Goal: Information Seeking & Learning: Check status

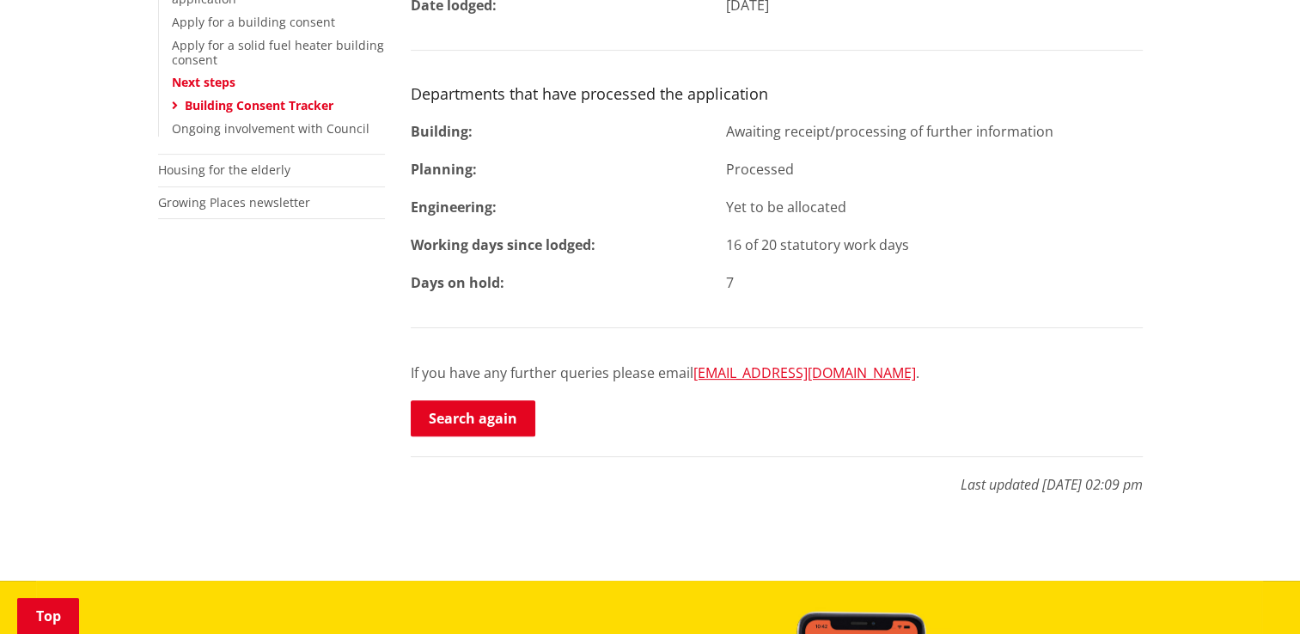
scroll to position [258, 0]
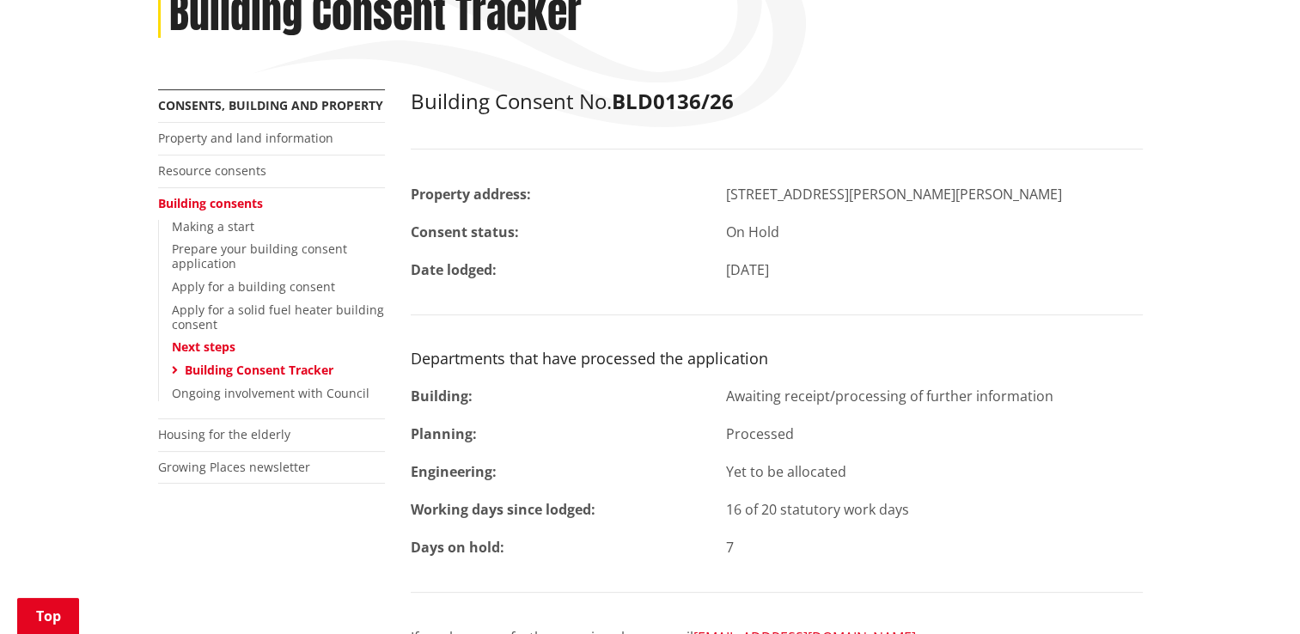
click at [743, 103] on h2 "Building Consent No. BLD0136/26" at bounding box center [777, 101] width 732 height 25
click at [734, 104] on strong "BLD0136/26" at bounding box center [673, 101] width 122 height 28
drag, startPoint x: 735, startPoint y: 104, endPoint x: 615, endPoint y: 101, distance: 119.5
click at [615, 101] on h2 "Building Consent No. BLD0136/26" at bounding box center [777, 101] width 732 height 25
copy strong "BLD0136/26"
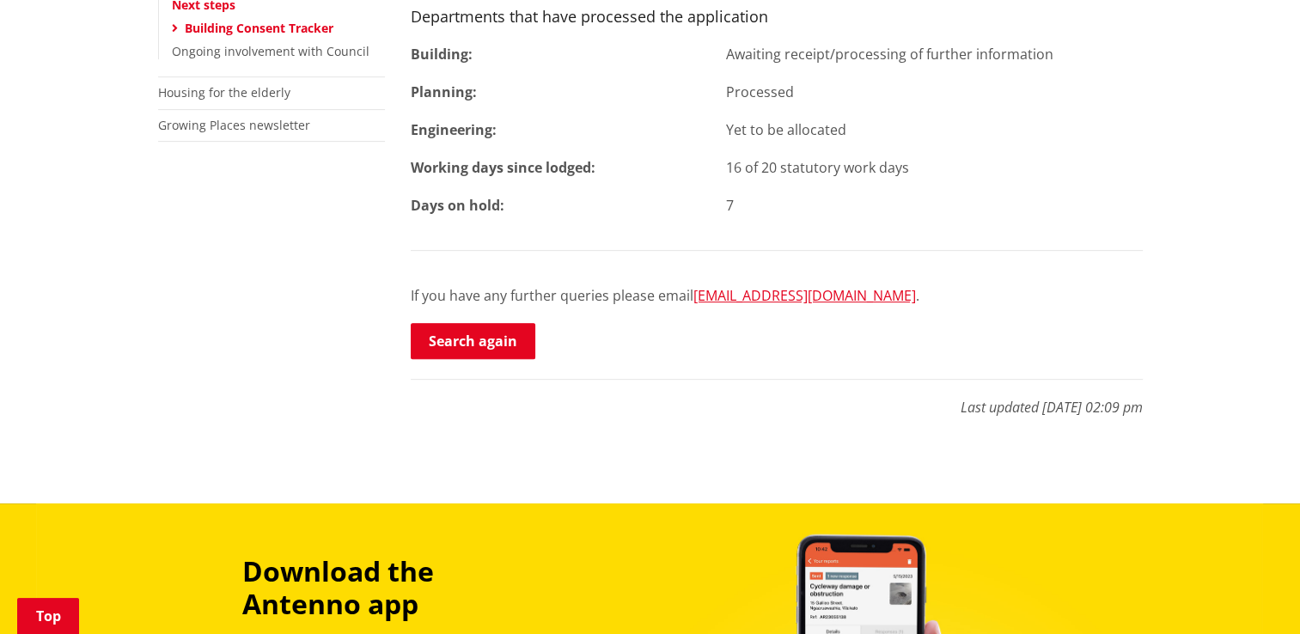
scroll to position [602, 0]
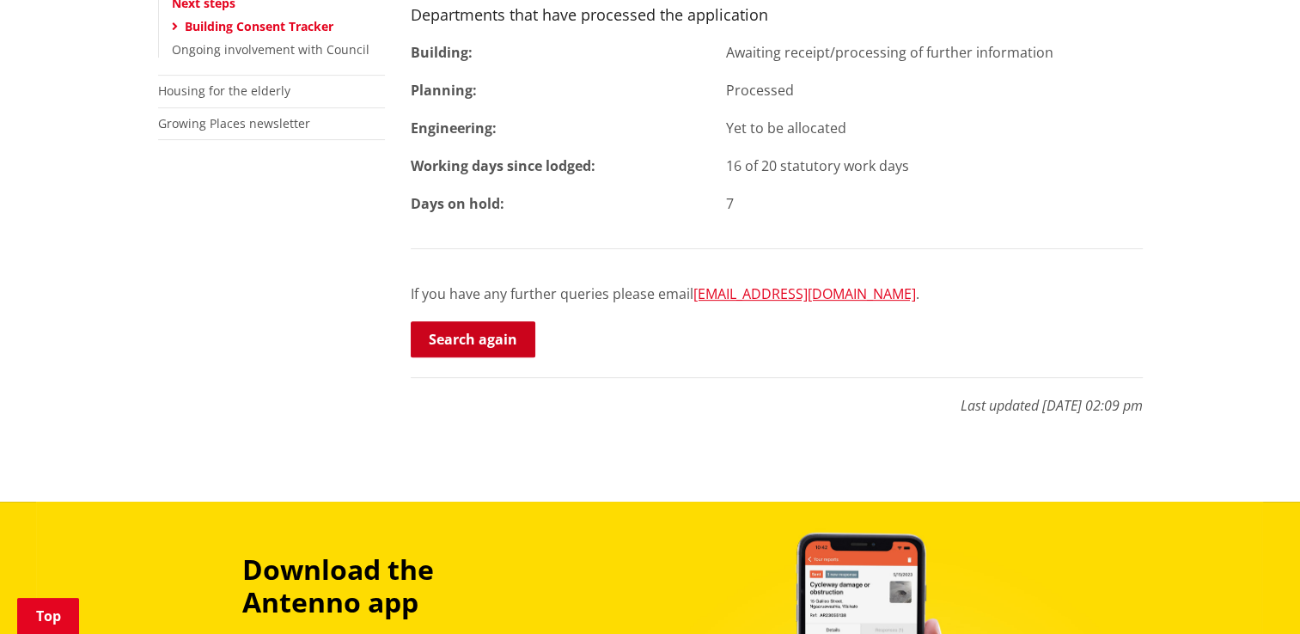
click at [477, 336] on link "Search again" at bounding box center [473, 339] width 125 height 36
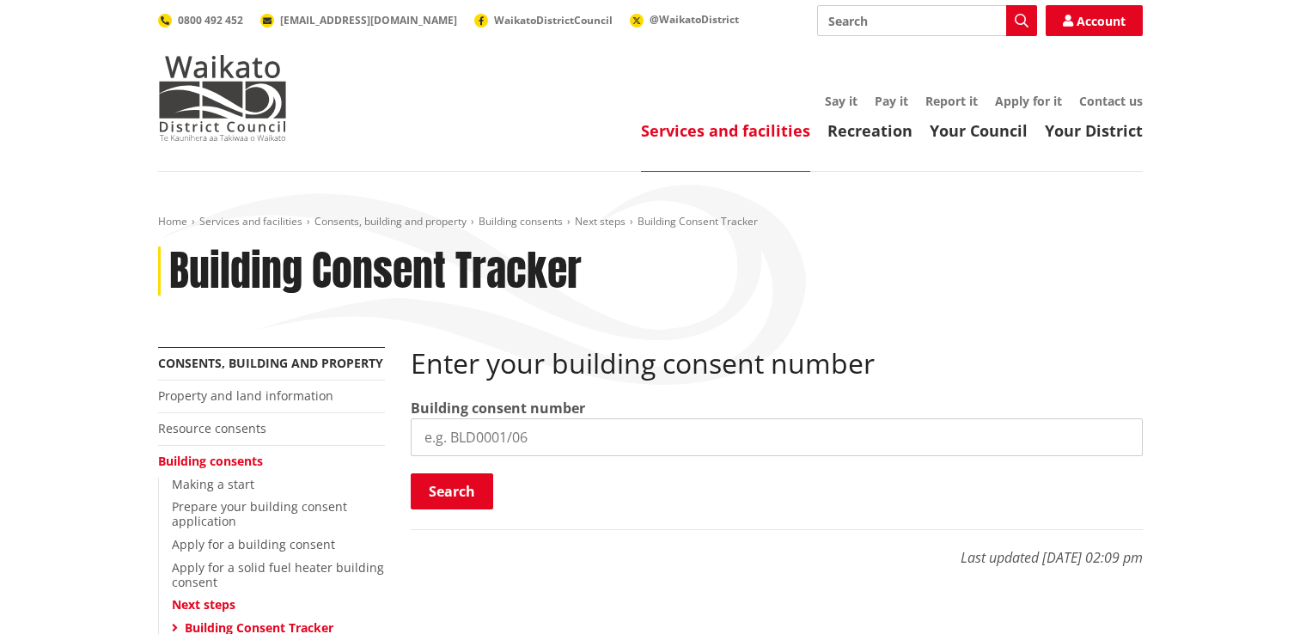
scroll to position [172, 0]
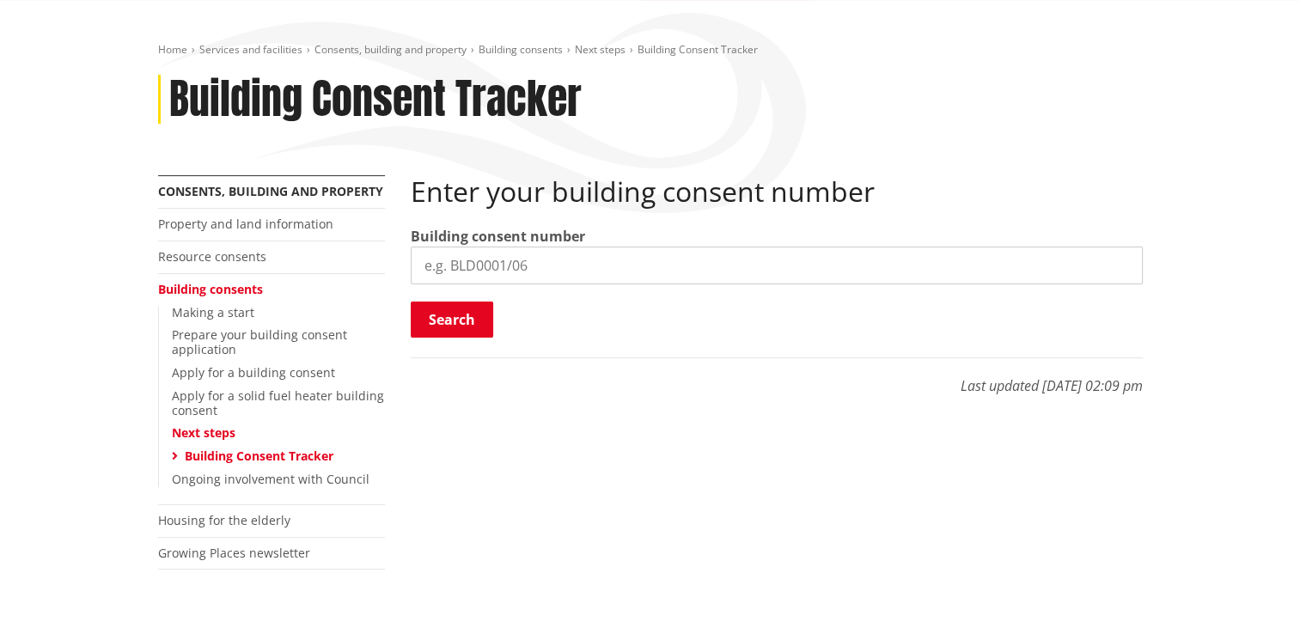
click at [541, 270] on input "search" at bounding box center [777, 266] width 732 height 38
paste input "BLD0136/26"
type input "BLD0136/26"
click at [452, 324] on button "Search" at bounding box center [452, 320] width 83 height 36
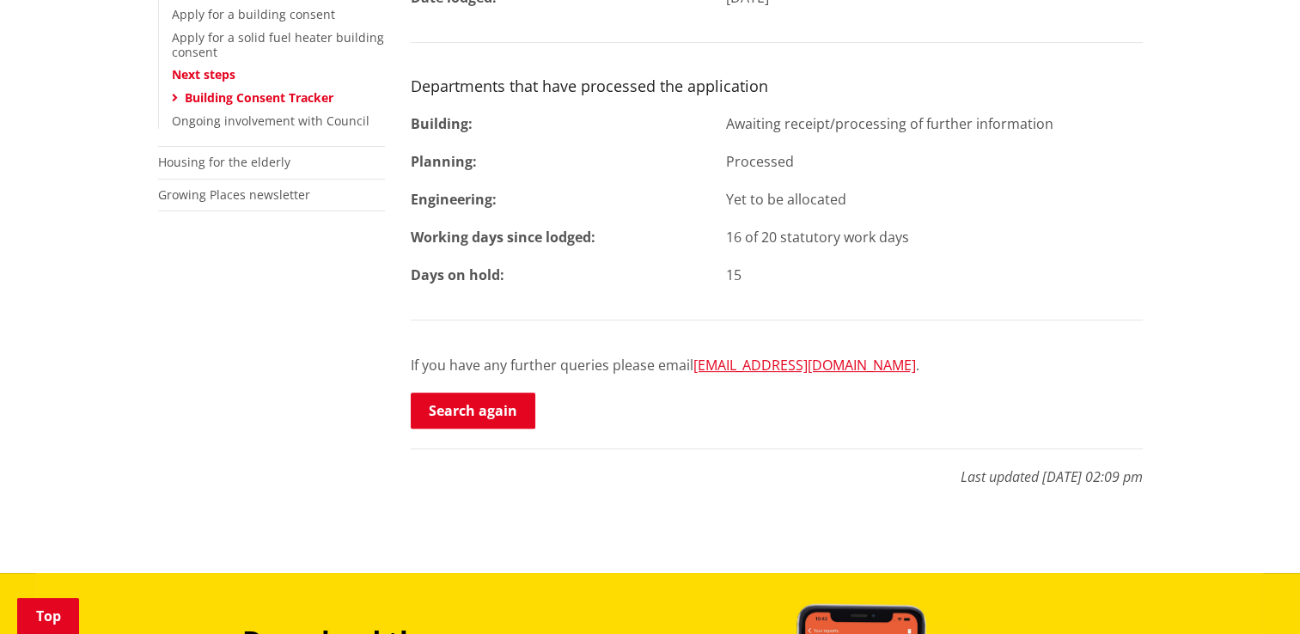
scroll to position [344, 0]
